Goal: Navigation & Orientation: Find specific page/section

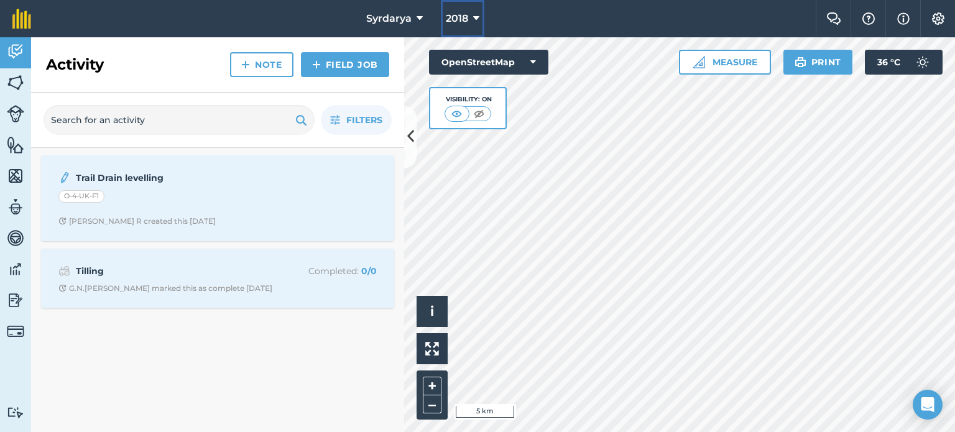
click at [482, 21] on button "2018" at bounding box center [463, 18] width 44 height 37
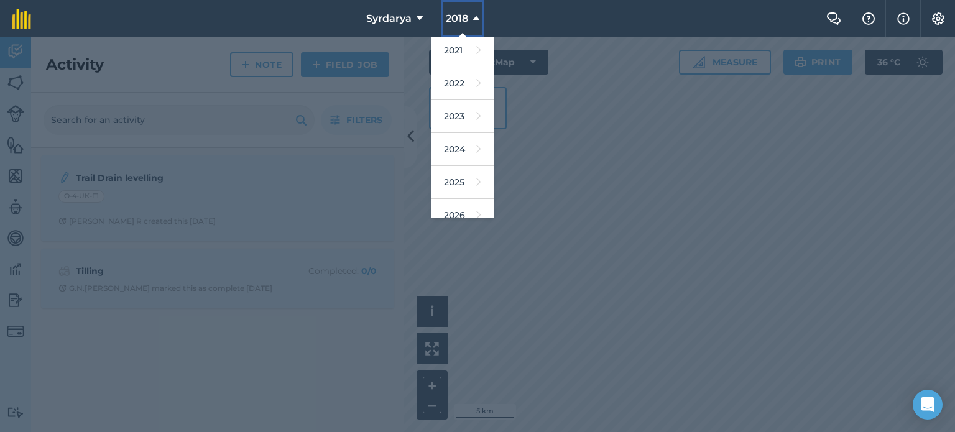
scroll to position [147, 0]
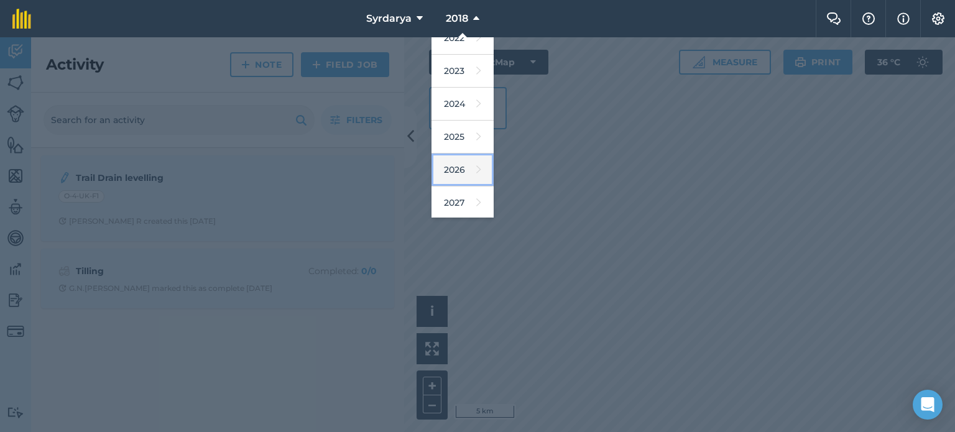
click at [464, 172] on link "2026" at bounding box center [463, 170] width 62 height 33
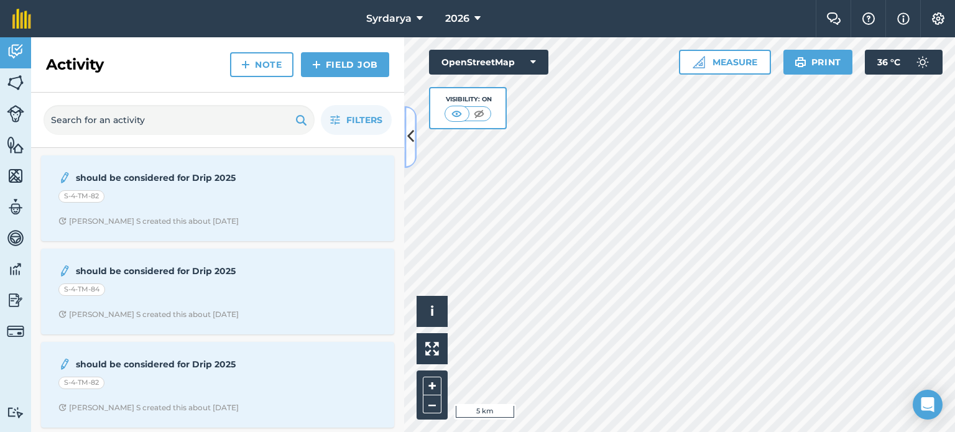
click at [408, 141] on icon at bounding box center [410, 137] width 7 height 22
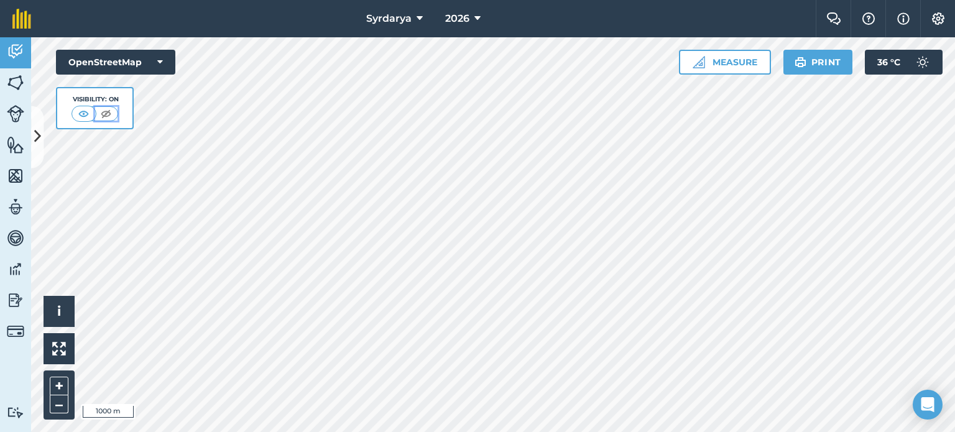
click at [104, 111] on img at bounding box center [106, 114] width 16 height 12
click at [88, 114] on img at bounding box center [84, 114] width 16 height 12
click at [104, 111] on img at bounding box center [106, 114] width 16 height 12
click at [104, 111] on img at bounding box center [107, 114] width 16 height 12
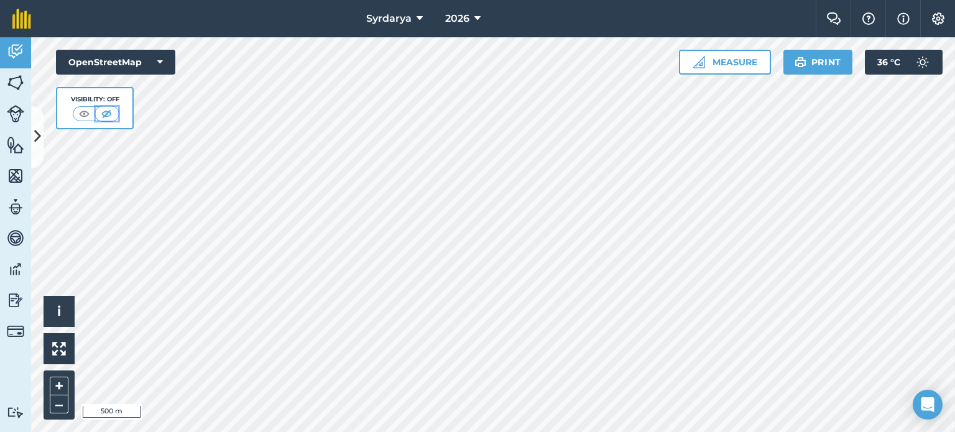
click at [104, 111] on img at bounding box center [107, 114] width 16 height 12
click at [87, 111] on img at bounding box center [84, 114] width 16 height 12
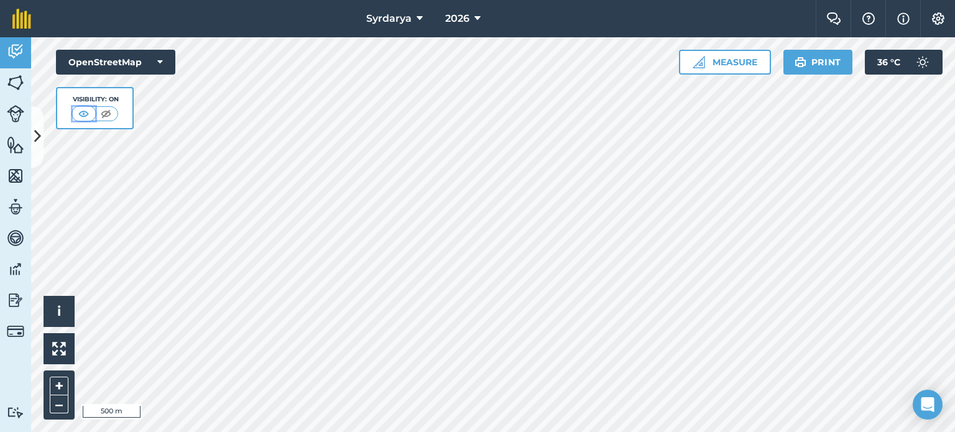
click at [87, 111] on img at bounding box center [84, 114] width 16 height 12
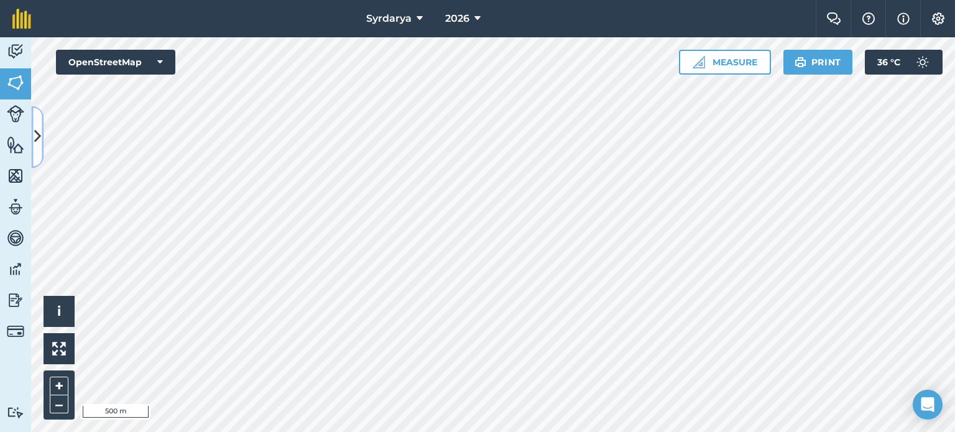
click at [39, 137] on icon at bounding box center [37, 137] width 7 height 22
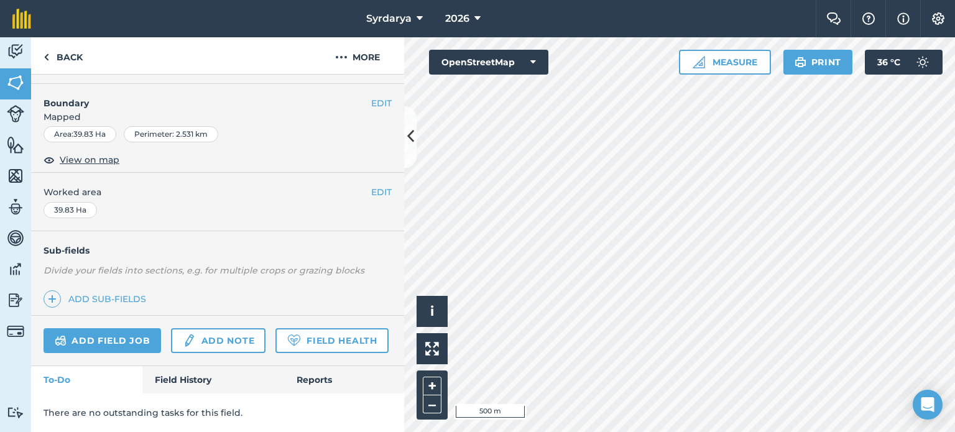
scroll to position [186, 0]
click at [413, 139] on icon at bounding box center [410, 137] width 7 height 22
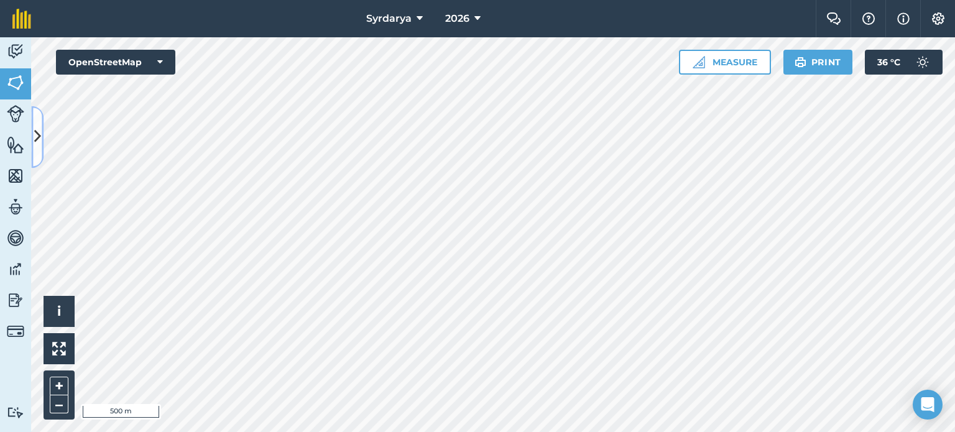
click at [42, 132] on button at bounding box center [37, 137] width 12 height 62
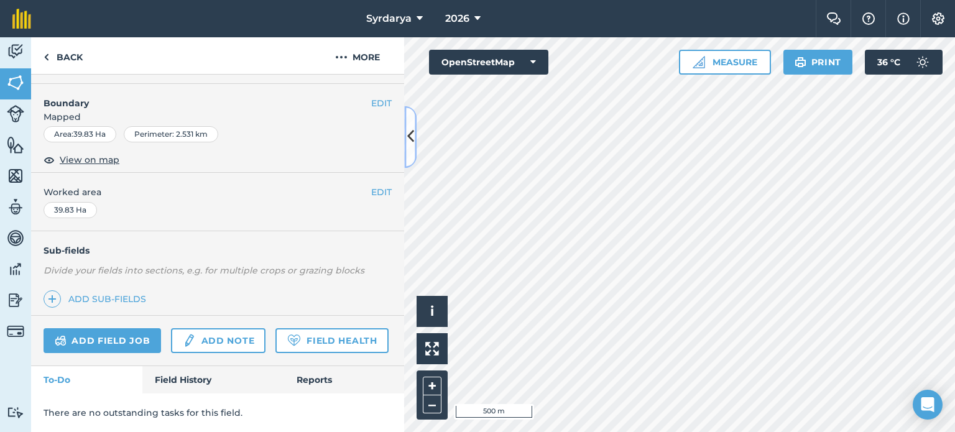
click at [408, 136] on icon at bounding box center [410, 137] width 7 height 22
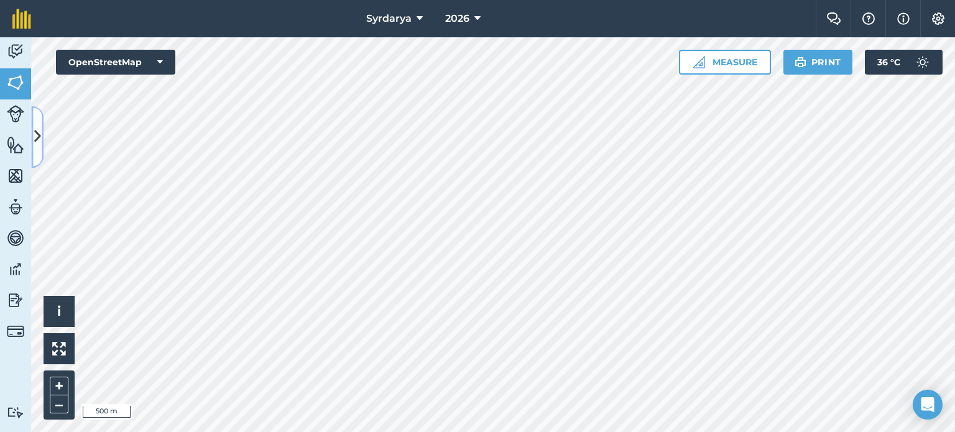
click at [40, 133] on icon at bounding box center [37, 137] width 7 height 22
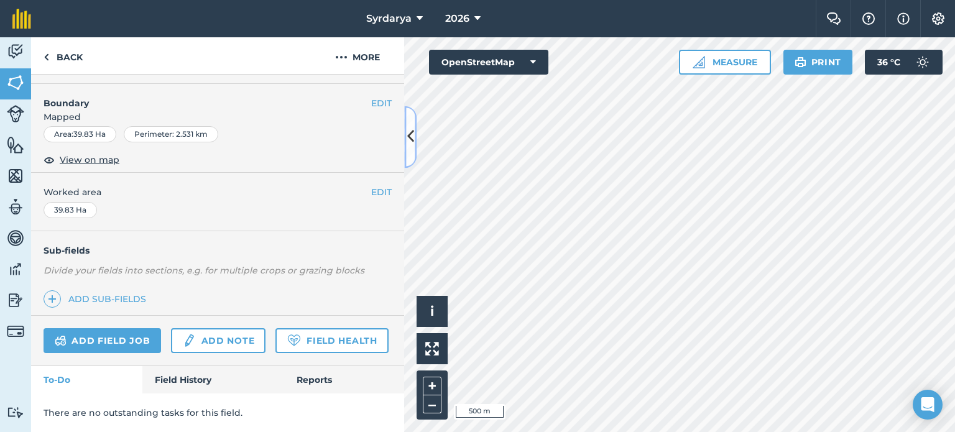
click at [407, 134] on icon at bounding box center [410, 137] width 7 height 22
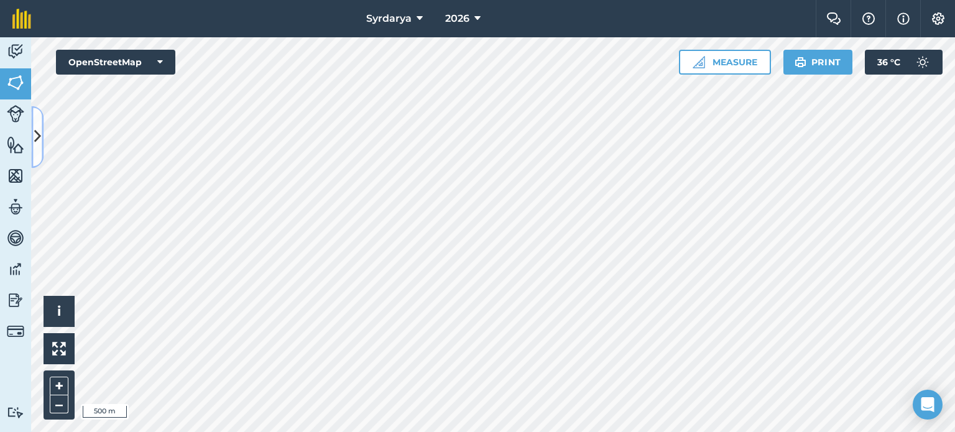
click at [34, 127] on icon at bounding box center [37, 137] width 7 height 22
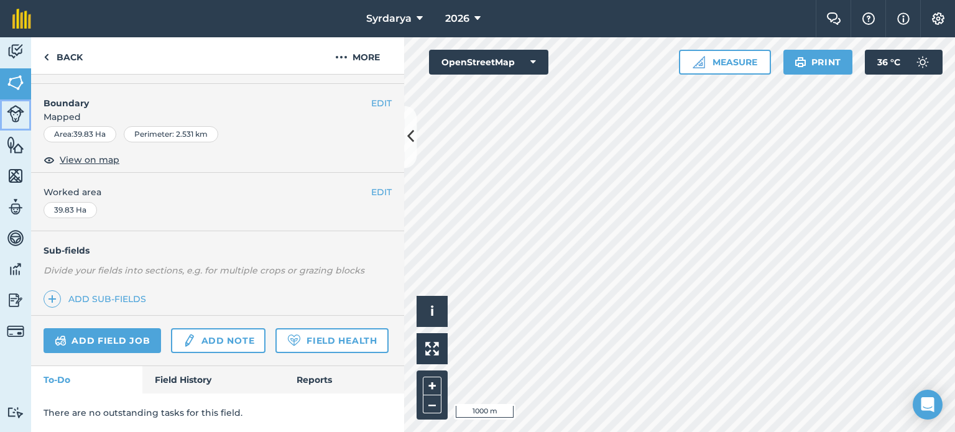
click at [19, 116] on img at bounding box center [15, 113] width 17 height 17
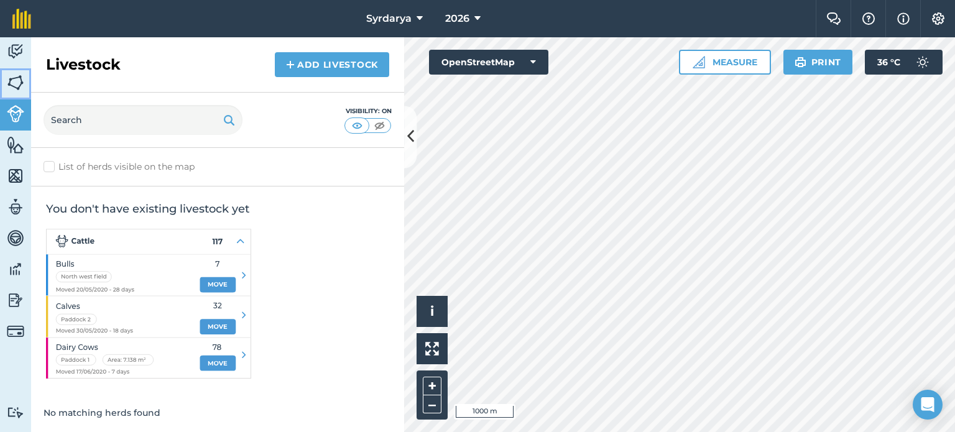
click at [24, 86] on link "Fields" at bounding box center [15, 83] width 31 height 31
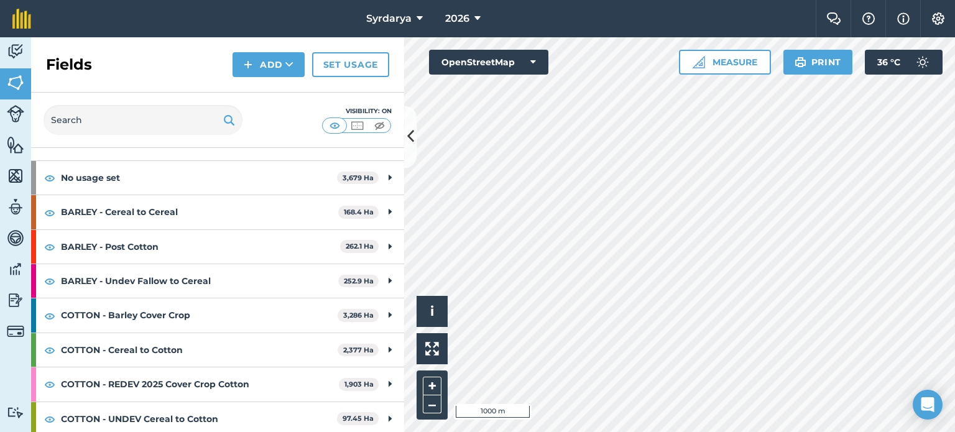
scroll to position [356, 0]
